Goal: Navigation & Orientation: Find specific page/section

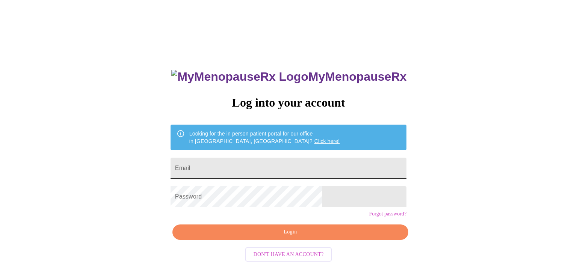
click at [259, 163] on input "Email" at bounding box center [289, 168] width 236 height 21
type input "[EMAIL_ADDRESS][DOMAIN_NAME]"
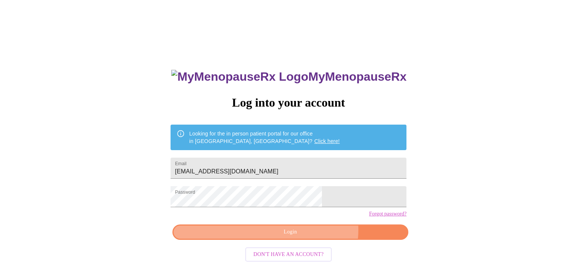
click at [308, 237] on span "Login" at bounding box center [290, 232] width 219 height 9
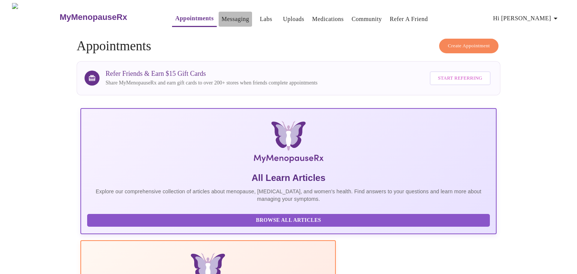
click at [222, 15] on link "Messaging" at bounding box center [235, 19] width 27 height 11
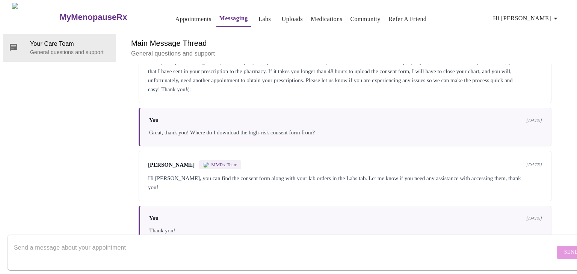
click at [259, 16] on link "Labs" at bounding box center [265, 19] width 12 height 11
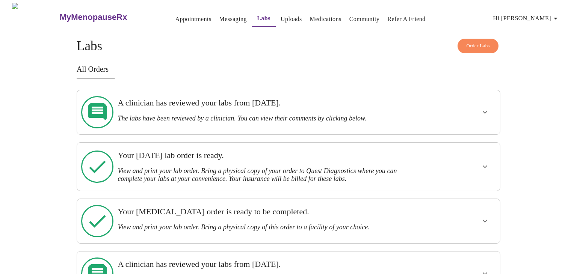
click at [485, 111] on icon "show more" at bounding box center [485, 112] width 5 height 3
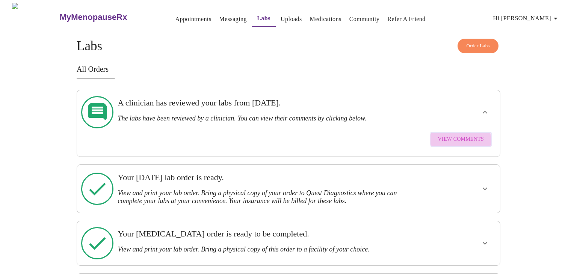
click at [457, 135] on span "View Comments" at bounding box center [461, 139] width 46 height 9
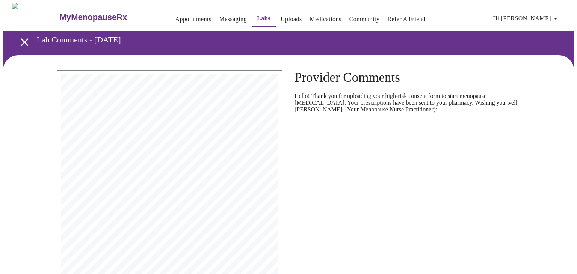
click at [175, 14] on link "Appointments" at bounding box center [193, 19] width 36 height 11
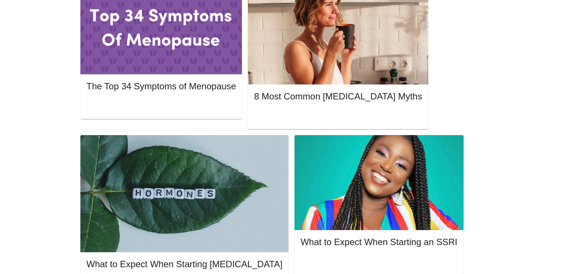
scroll to position [436, 0]
